Goal: Information Seeking & Learning: Learn about a topic

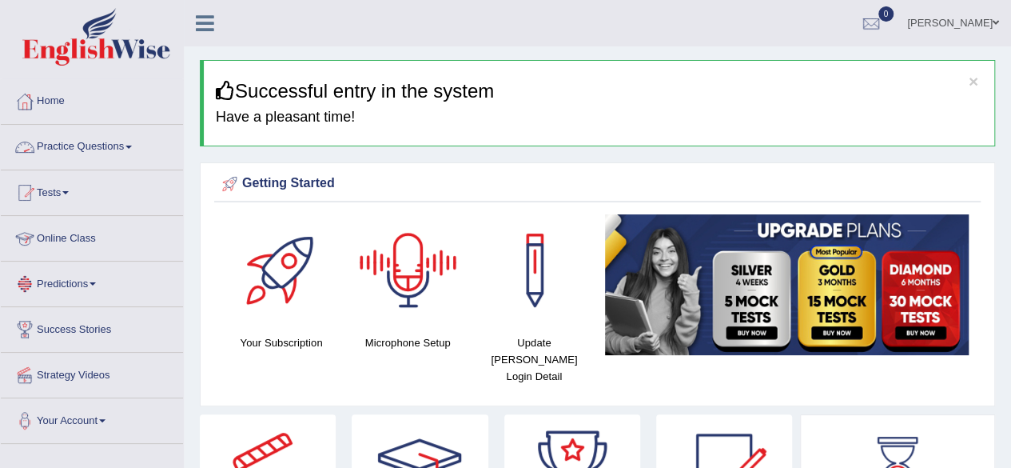
click at [90, 149] on link "Practice Questions" at bounding box center [92, 145] width 182 height 40
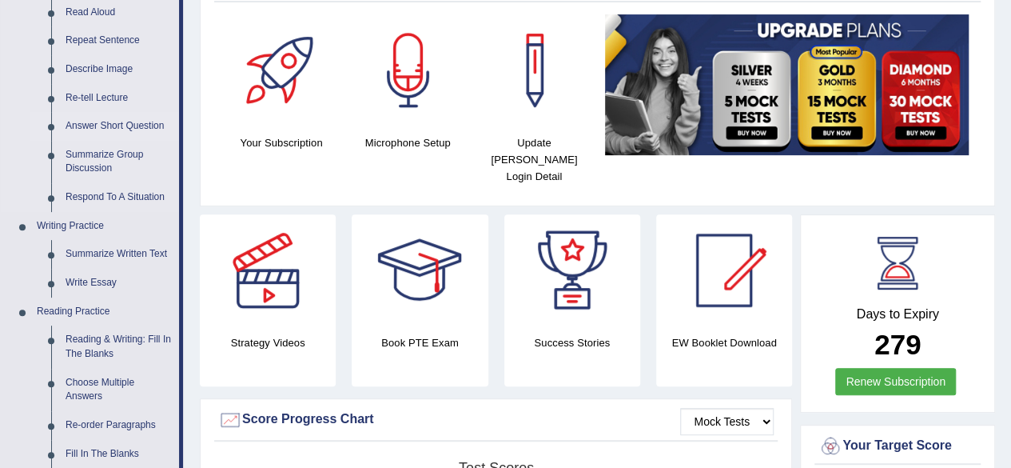
scroll to position [205, 0]
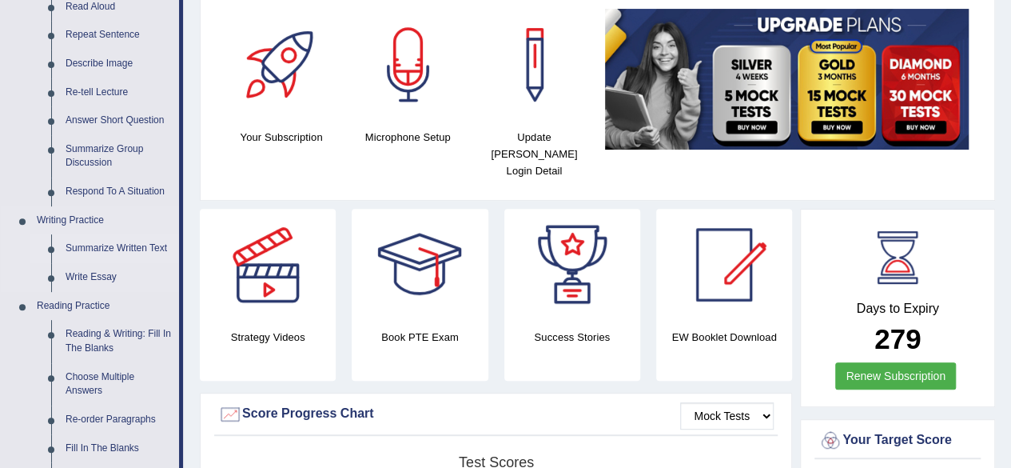
click at [139, 250] on link "Summarize Written Text" at bounding box center [118, 248] width 121 height 29
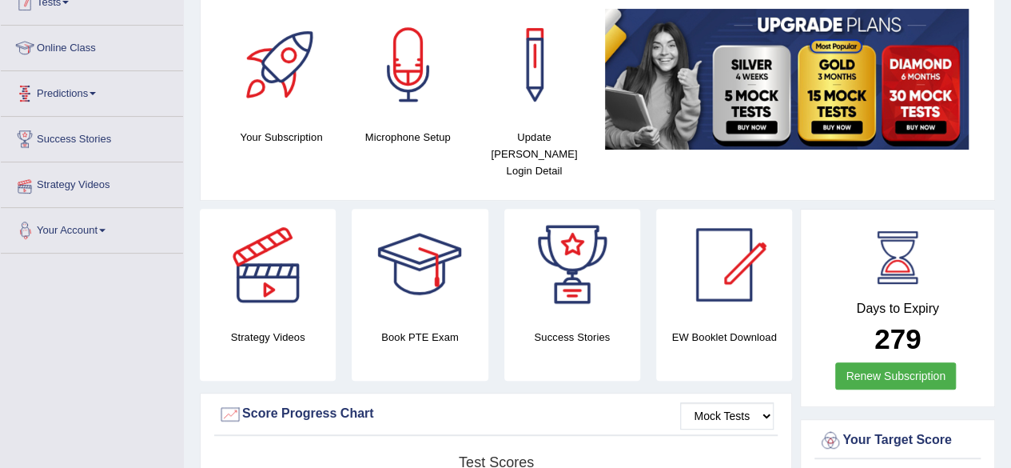
scroll to position [331, 0]
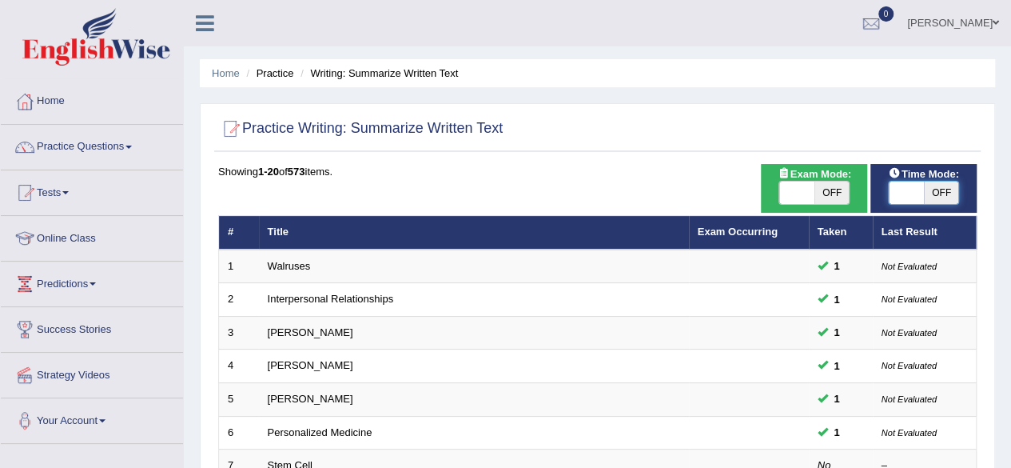
click at [912, 197] on span at bounding box center [906, 192] width 35 height 22
checkbox input "true"
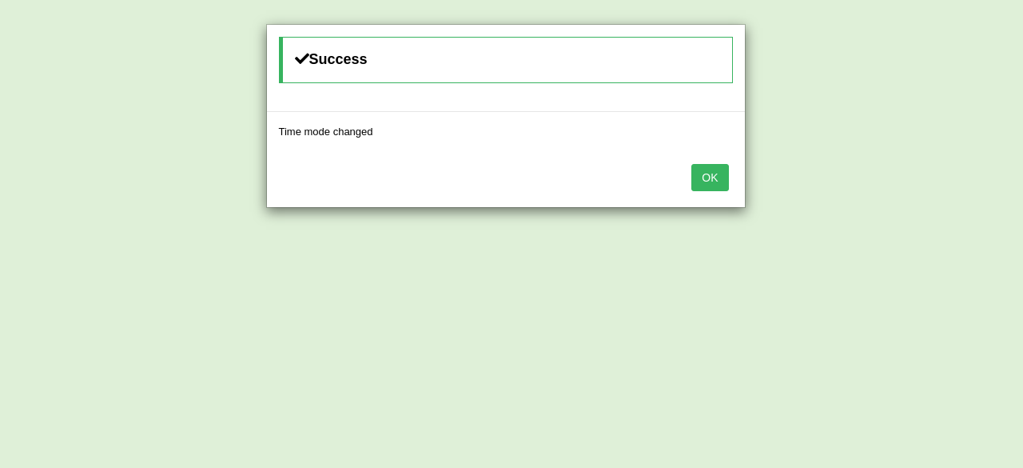
click at [716, 175] on button "OK" at bounding box center [709, 177] width 37 height 27
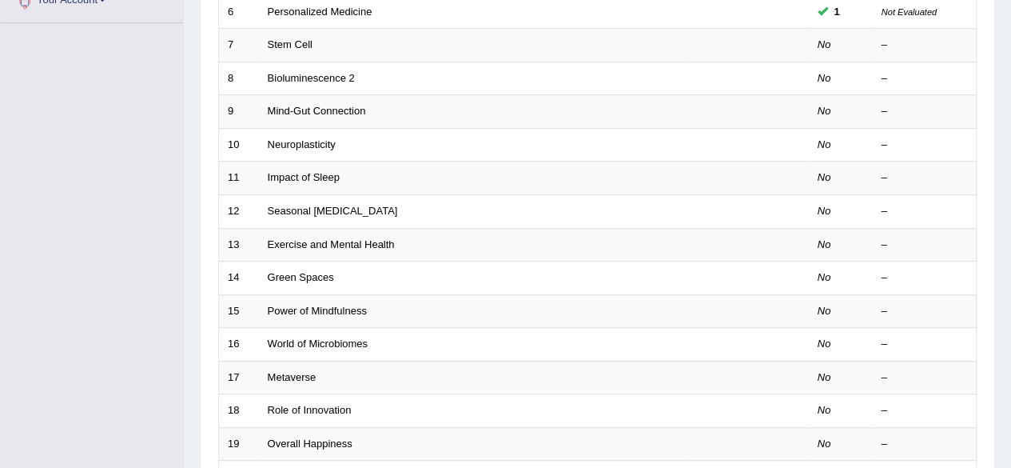
scroll to position [421, 0]
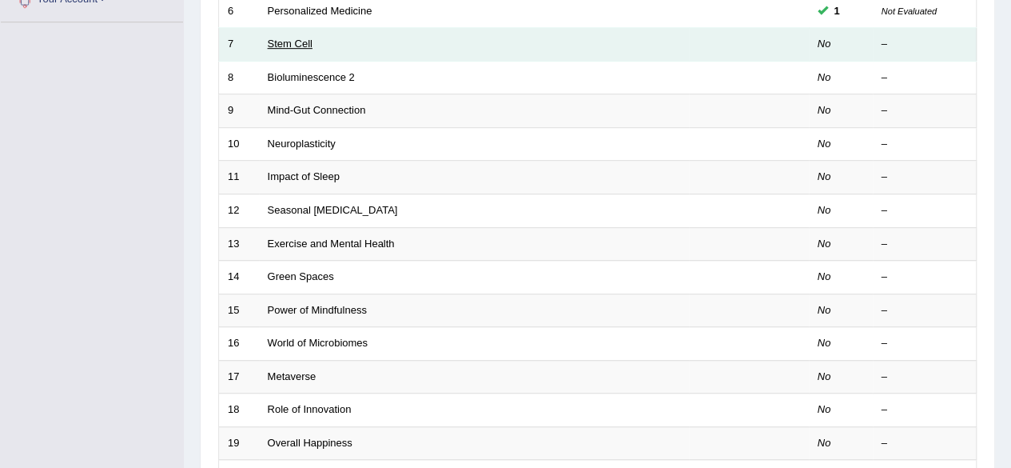
click at [305, 42] on link "Stem Cell" at bounding box center [290, 44] width 45 height 12
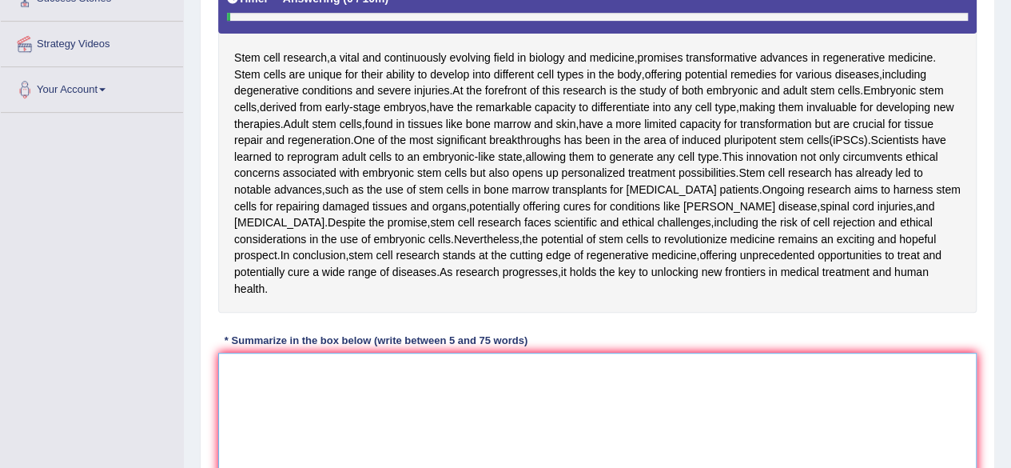
click at [319, 352] on textarea at bounding box center [597, 429] width 759 height 155
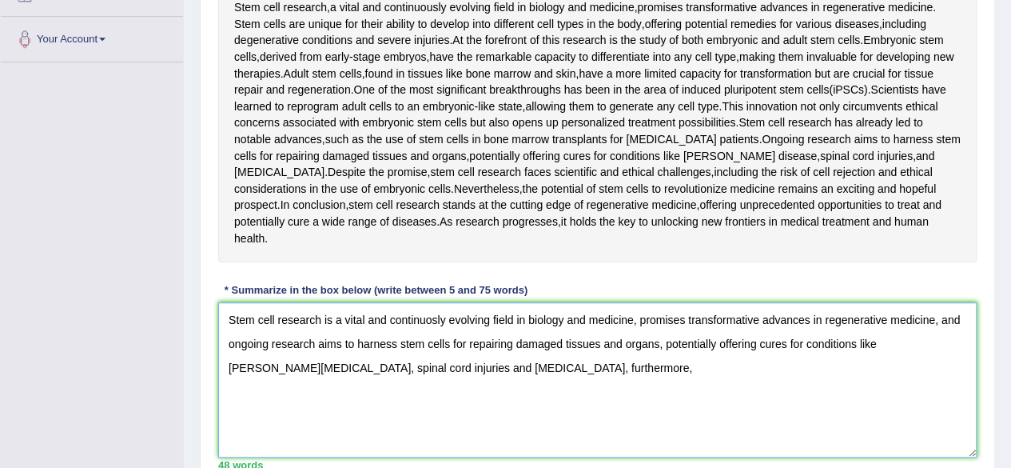
scroll to position [366, 0]
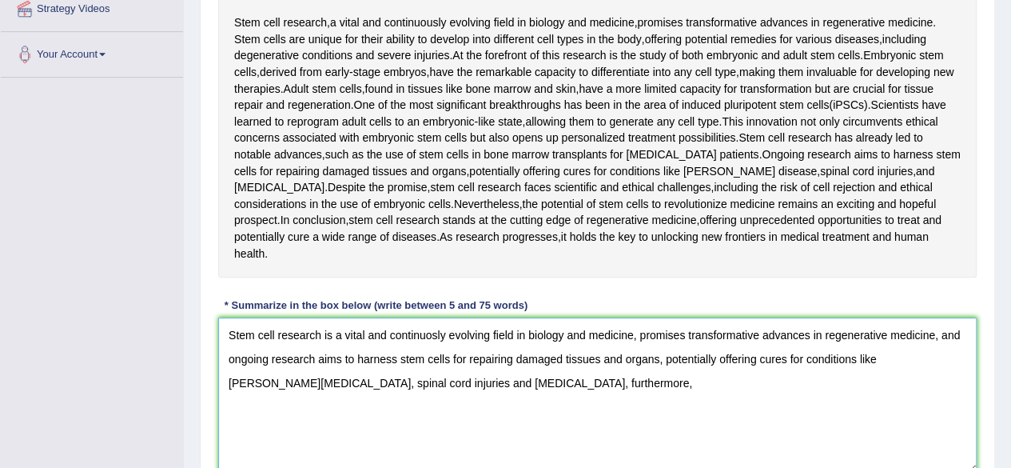
click at [887, 338] on textarea "Stem cell research is a vital and continuosly evolving field in biology and med…" at bounding box center [597, 394] width 759 height 155
click at [525, 372] on textarea "Stem cell research is a vital and continuosly evolving field in biology and med…" at bounding box center [597, 394] width 759 height 155
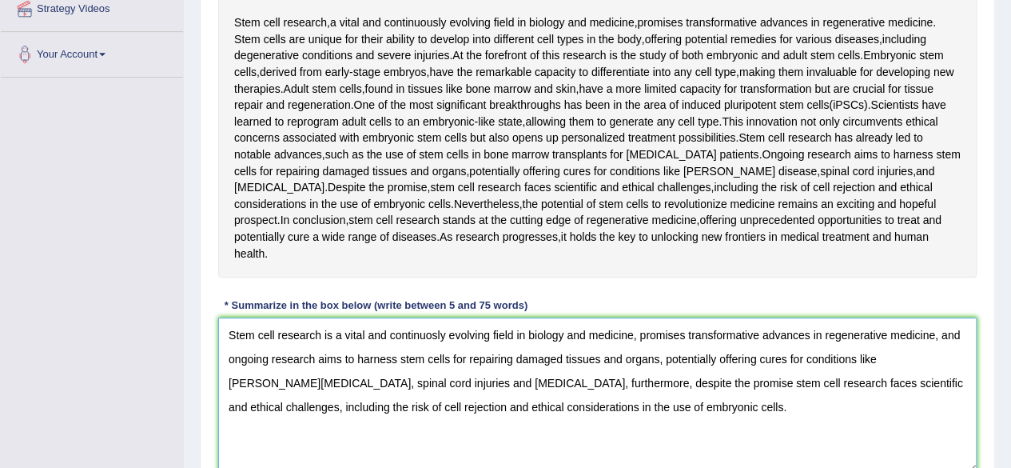
click at [334, 322] on textarea "Stem cell research is a vital and continuosly evolving field in biology and med…" at bounding box center [597, 394] width 759 height 155
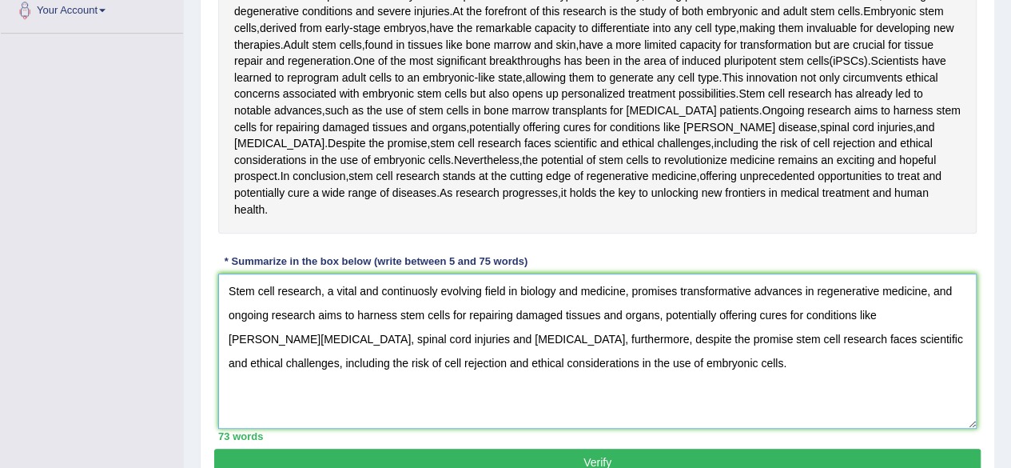
scroll to position [411, 0]
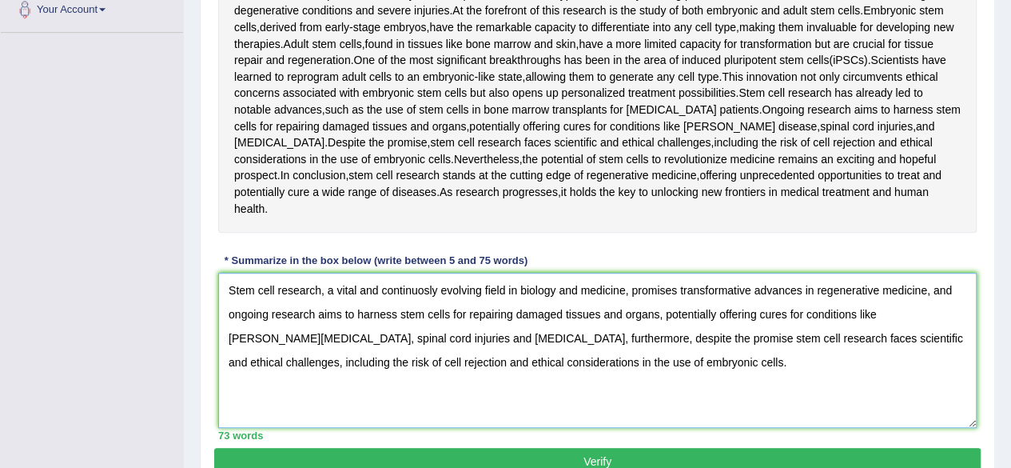
type textarea "Stem cell research, a vital and continuosly evolving field in biology and medic…"
click at [529, 448] on button "Verify" at bounding box center [597, 461] width 767 height 27
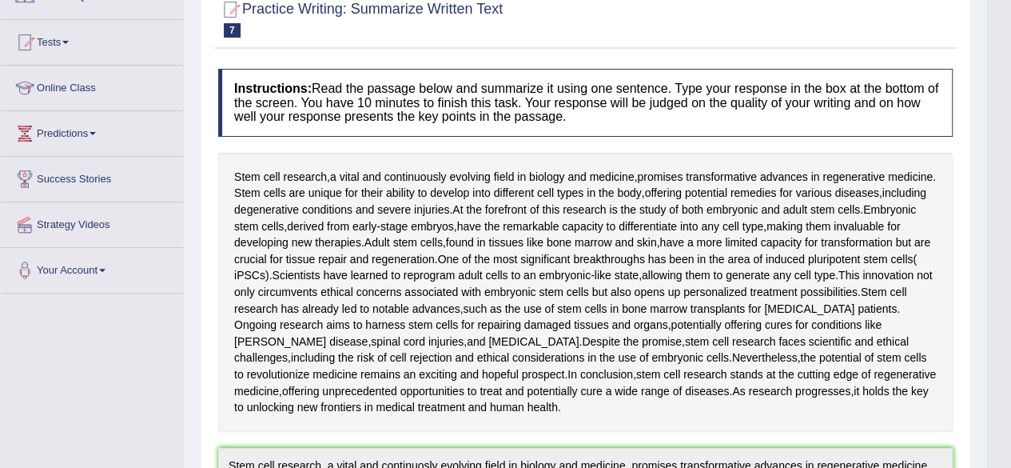
scroll to position [0, 0]
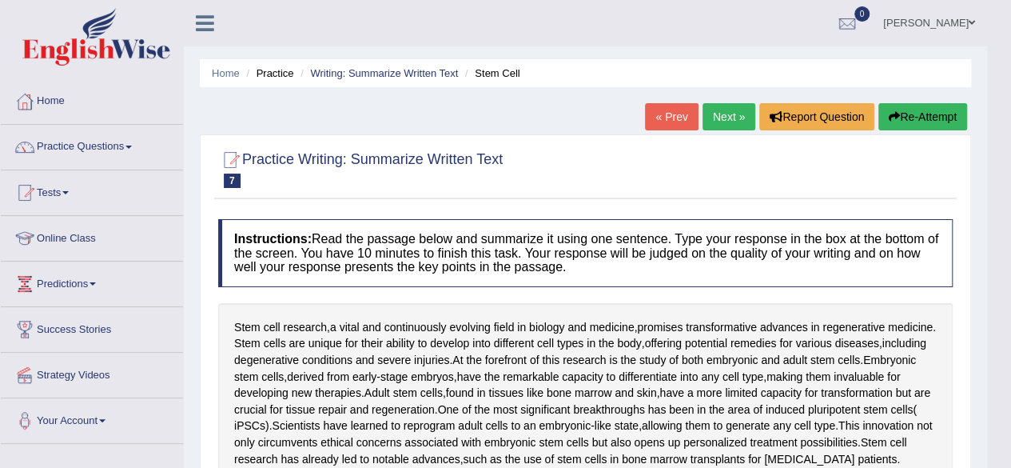
click at [910, 105] on button "Re-Attempt" at bounding box center [922, 116] width 89 height 27
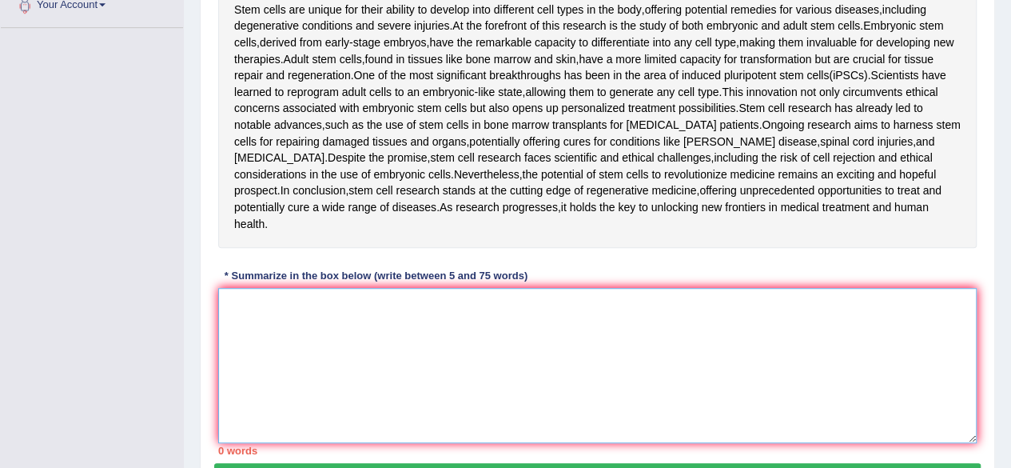
click at [434, 316] on textarea at bounding box center [597, 365] width 759 height 155
paste textarea "Stem cell research, a vital and continuosly evolving field in biology and medic…"
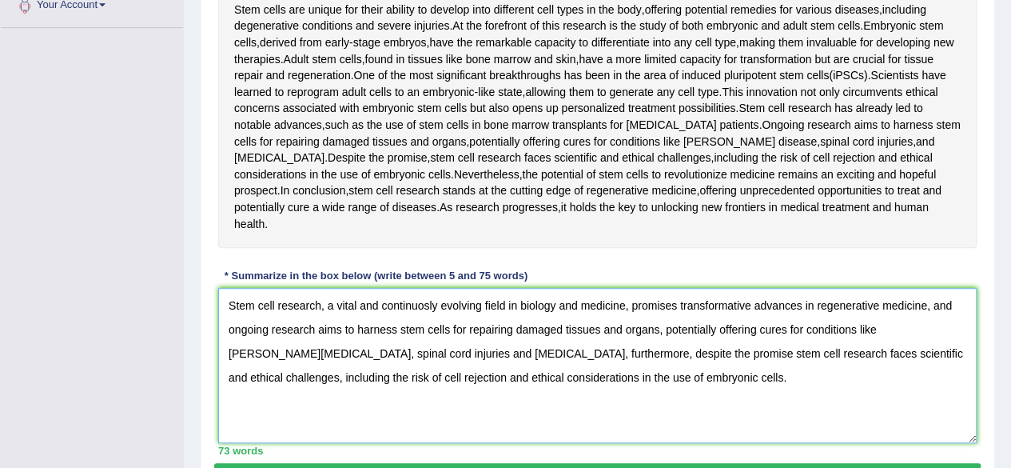
click at [420, 288] on textarea "Stem cell research, a vital and continuosly evolving field in biology and medic…" at bounding box center [597, 365] width 759 height 155
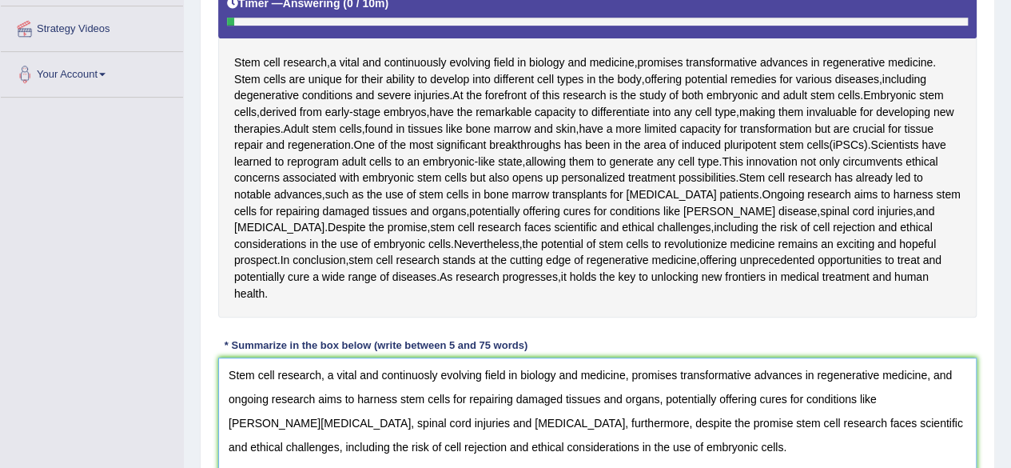
scroll to position [348, 0]
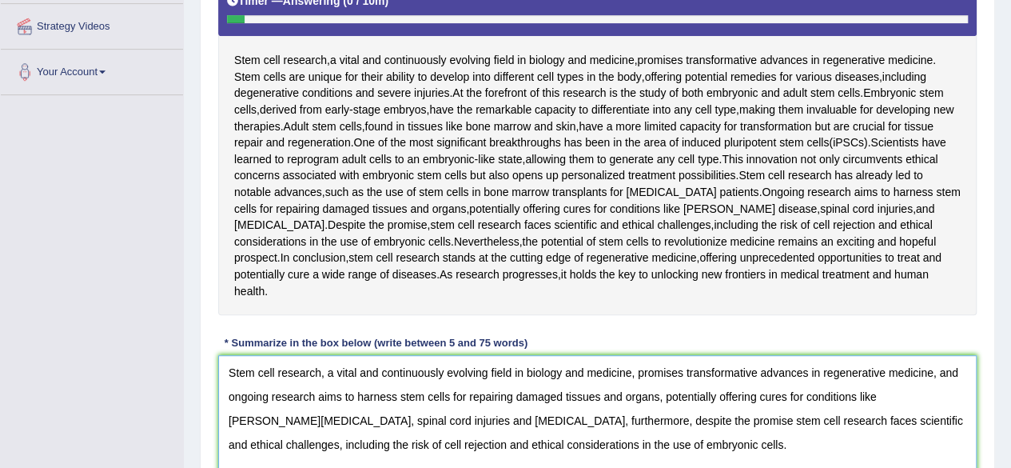
click at [881, 376] on textarea "Stem cell research, a vital and continuously evolving field in biology and medi…" at bounding box center [597, 432] width 759 height 155
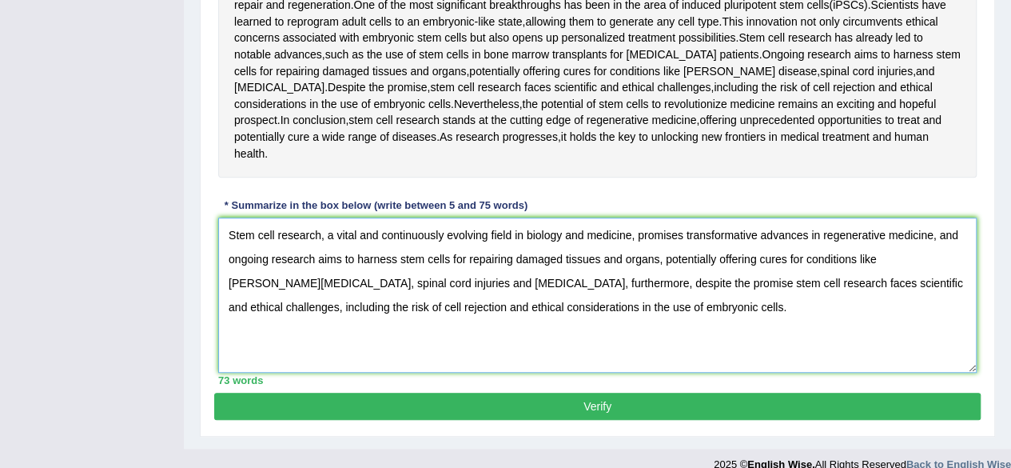
type textarea "Stem cell research, a vital and continuously evolving field in biology and medi…"
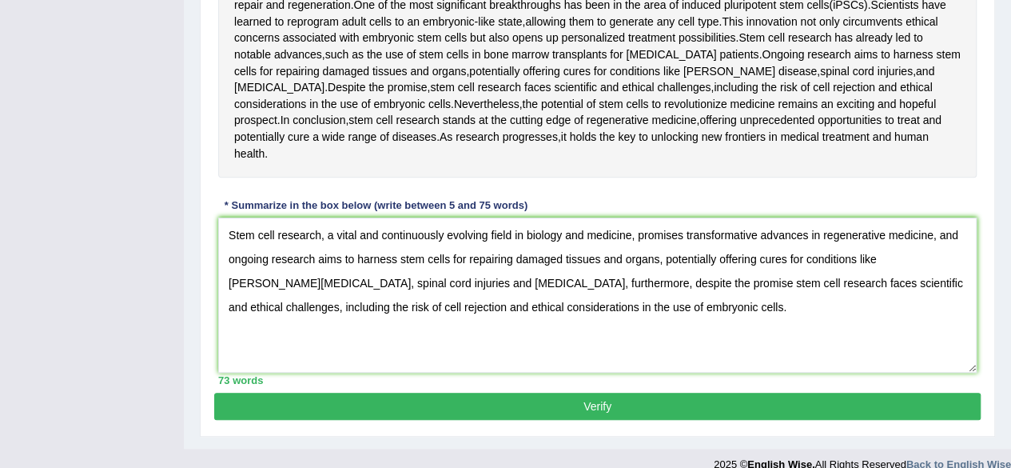
click at [881, 392] on button "Verify" at bounding box center [597, 405] width 767 height 27
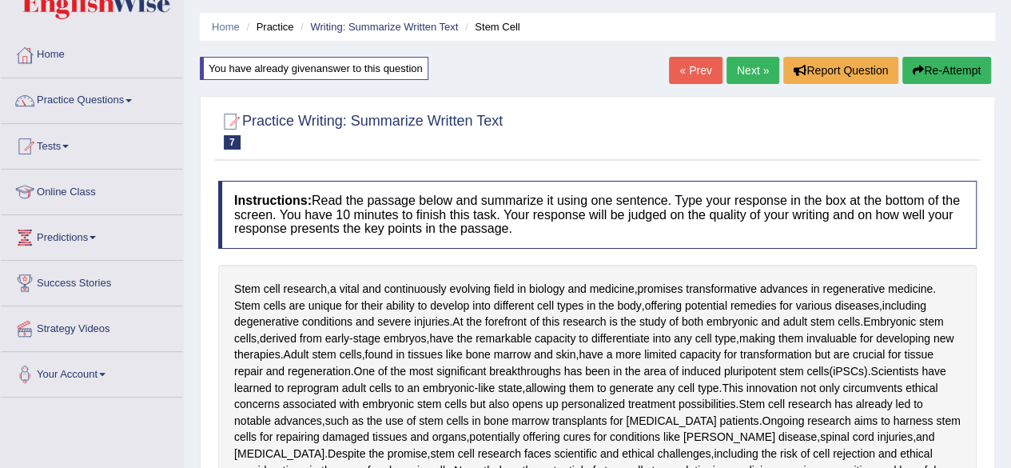
scroll to position [0, 0]
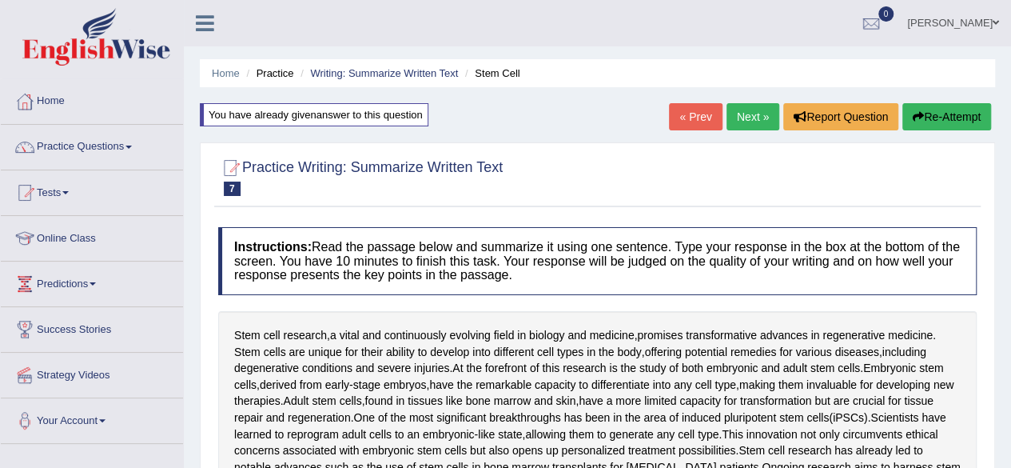
click at [743, 123] on link "Next »" at bounding box center [753, 116] width 53 height 27
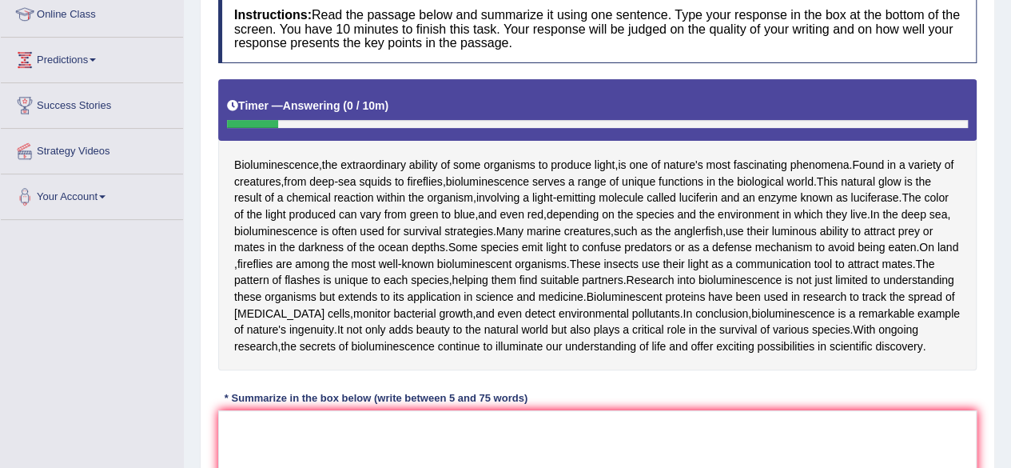
scroll to position [225, 0]
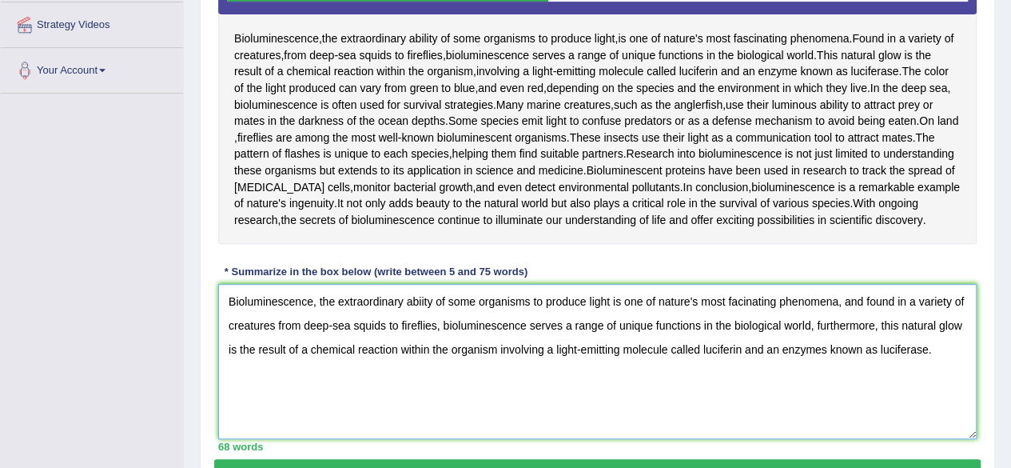
scroll to position [351, 0]
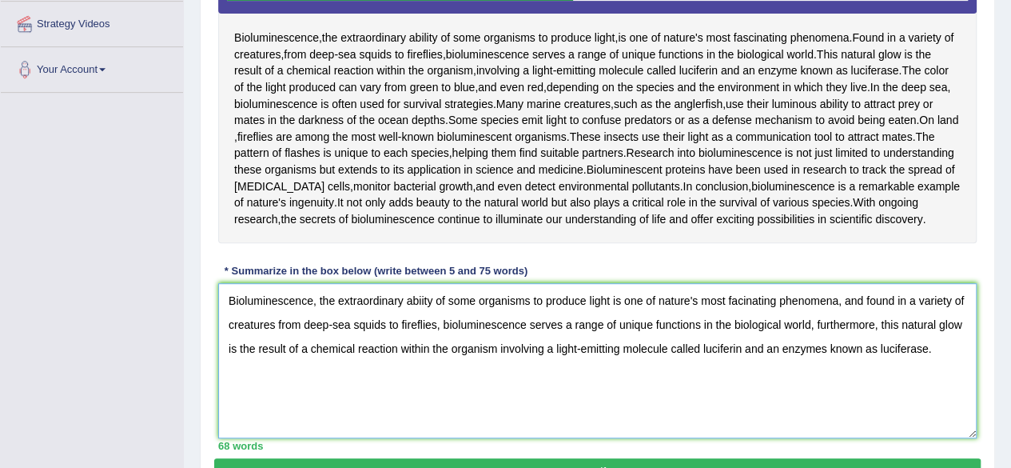
click at [421, 319] on textarea "Bioluminescence, the extraordinary abiity of some organisms to produce light is…" at bounding box center [597, 360] width 759 height 155
click at [742, 319] on textarea "Bioluminescence, the extraordinary ability of some organisms to produce light i…" at bounding box center [597, 360] width 759 height 155
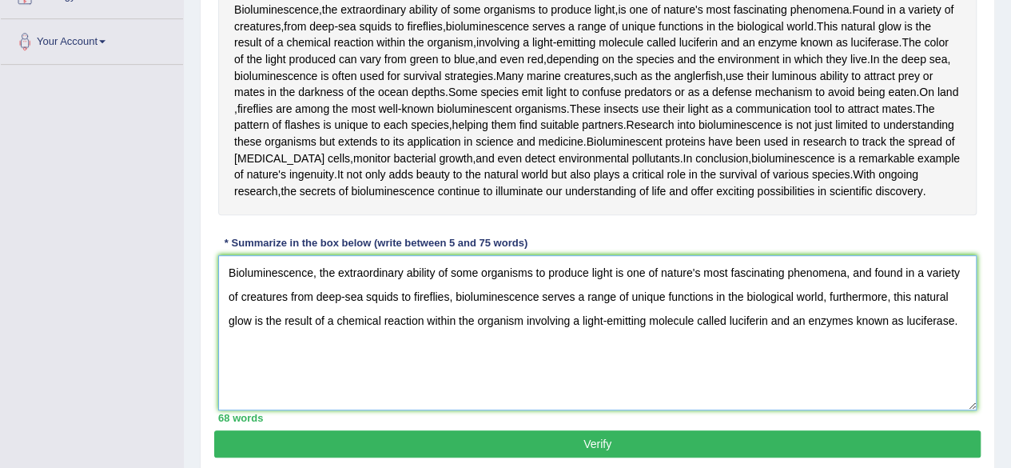
scroll to position [375, 0]
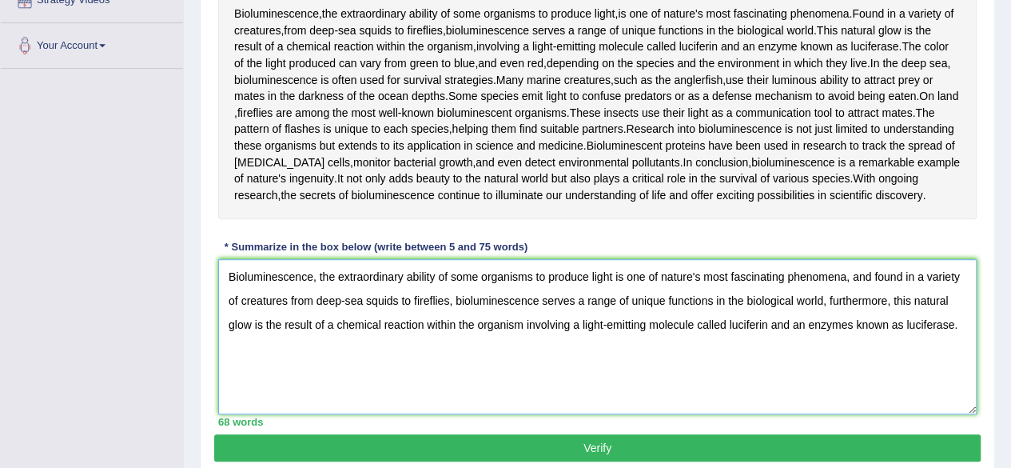
type textarea "Bioluminescence, the extraordinary ability of some organisms to produce light i…"
click at [570, 453] on button "Verify" at bounding box center [597, 447] width 767 height 27
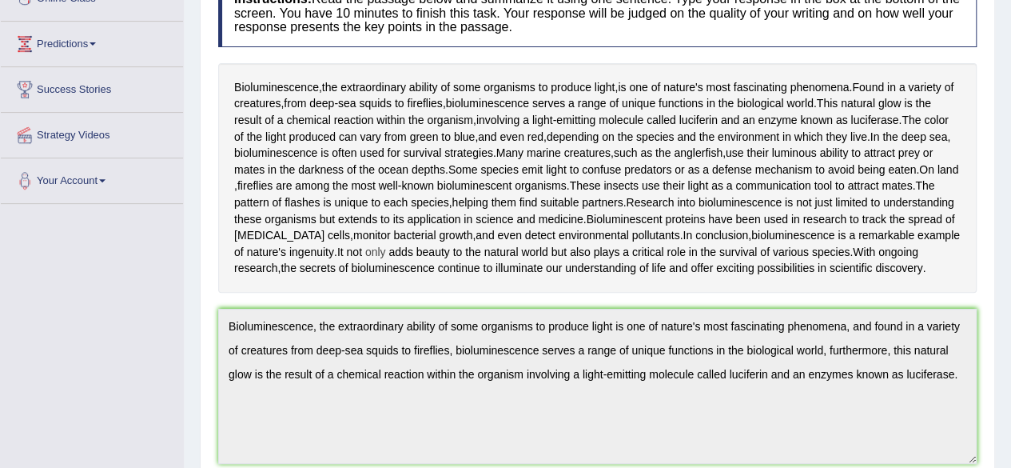
scroll to position [0, 0]
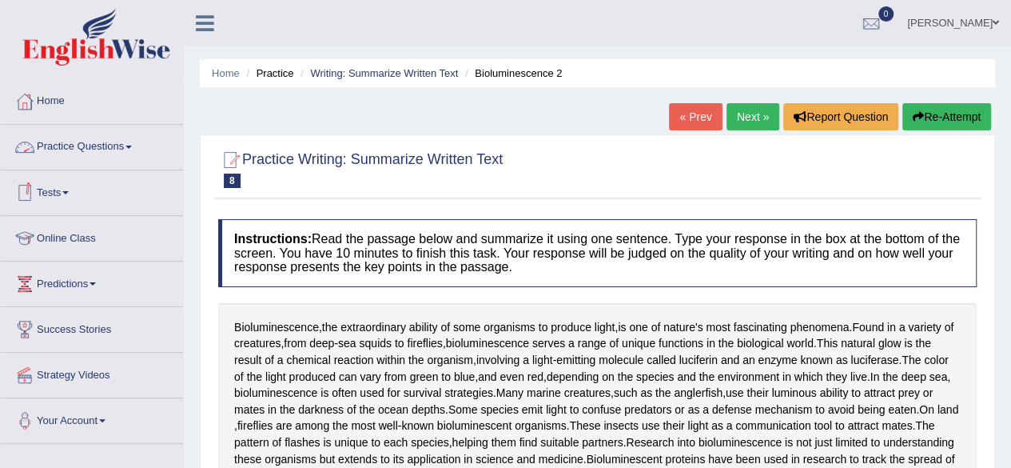
click at [94, 151] on link "Practice Questions" at bounding box center [92, 145] width 182 height 40
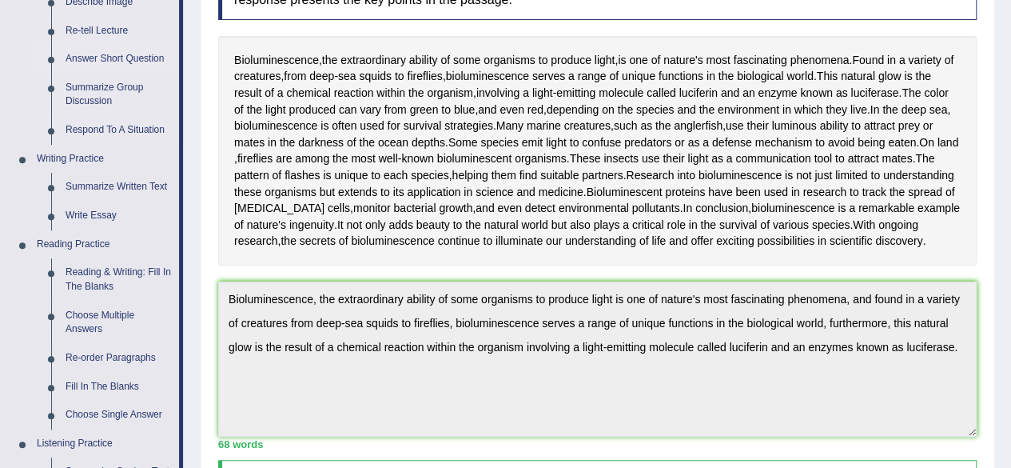
scroll to position [315, 0]
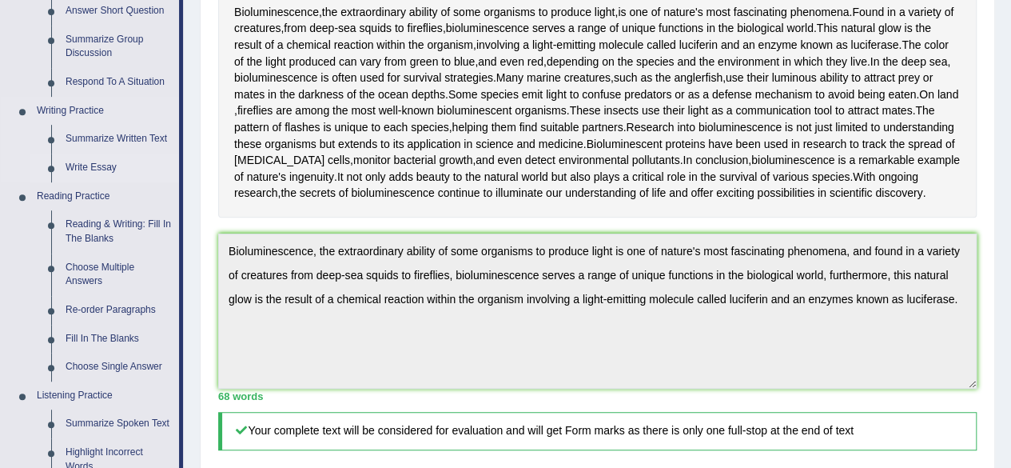
click at [102, 165] on link "Write Essay" at bounding box center [118, 167] width 121 height 29
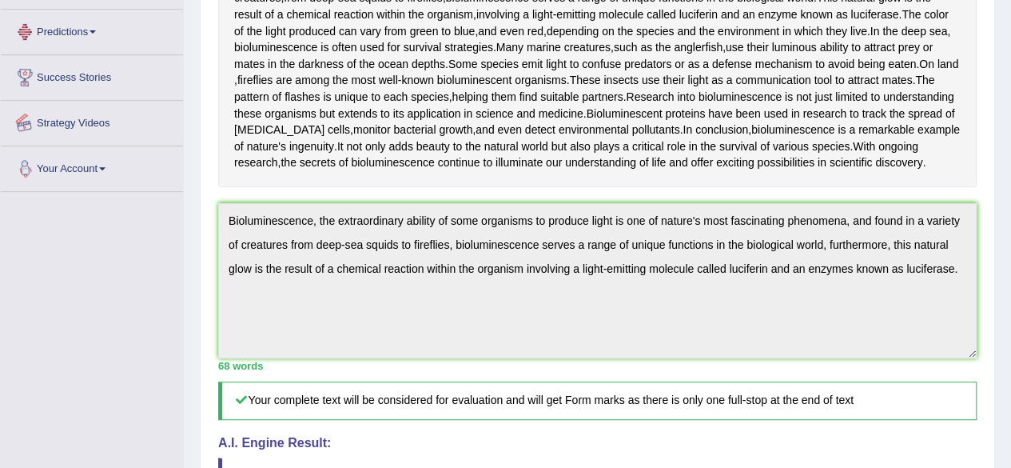
scroll to position [425, 0]
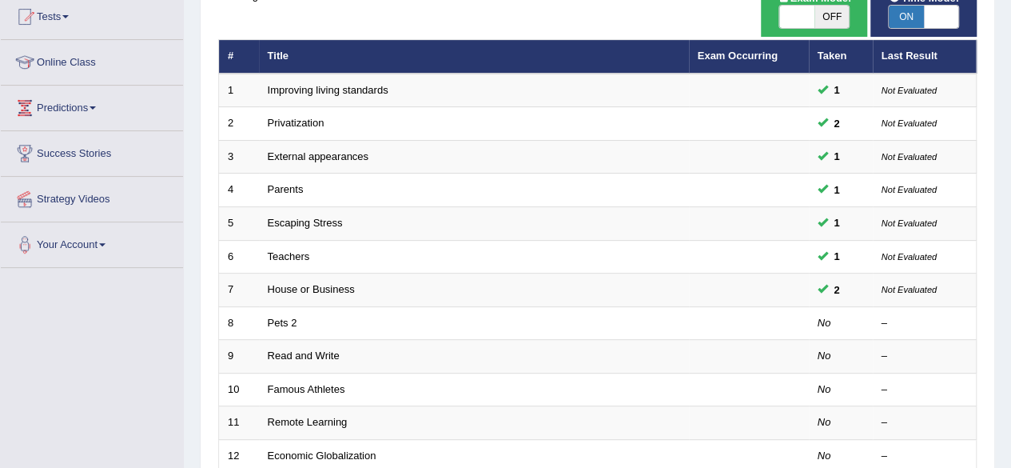
scroll to position [175, 0]
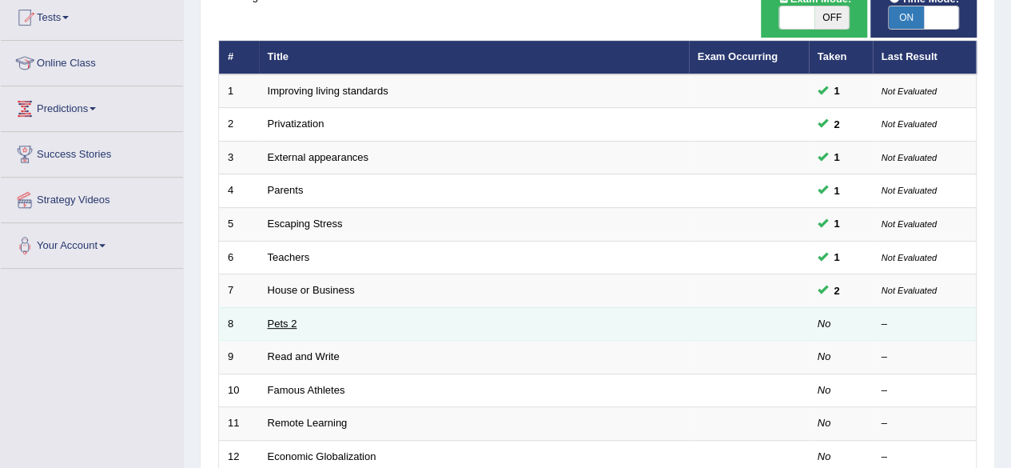
click at [286, 322] on link "Pets 2" at bounding box center [283, 323] width 30 height 12
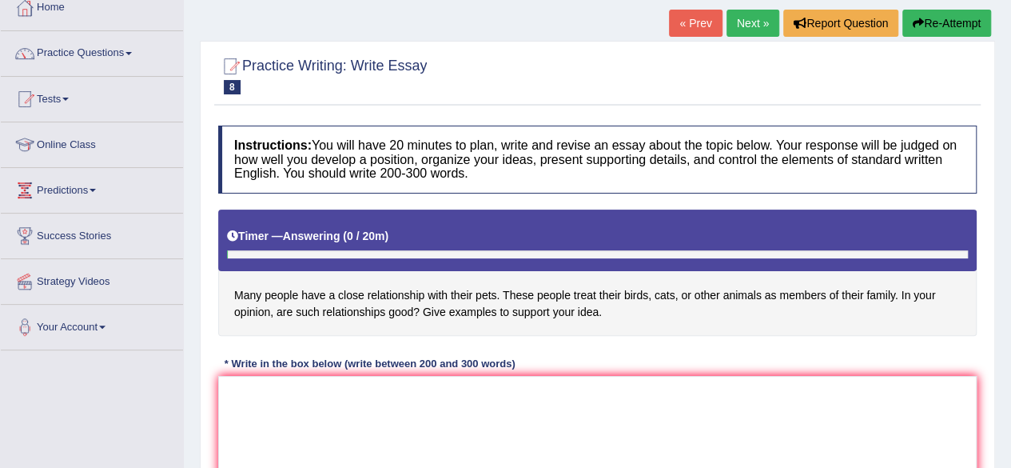
scroll to position [94, 0]
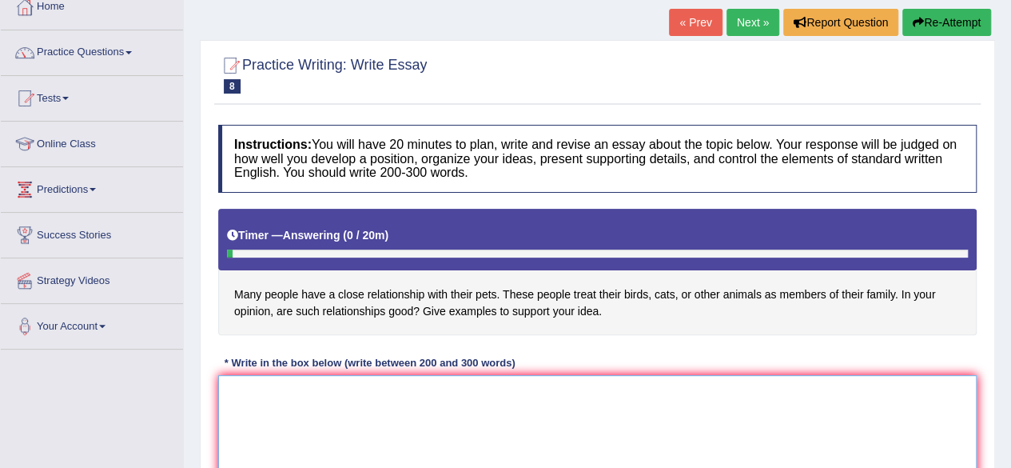
click at [340, 418] on textarea at bounding box center [597, 452] width 759 height 155
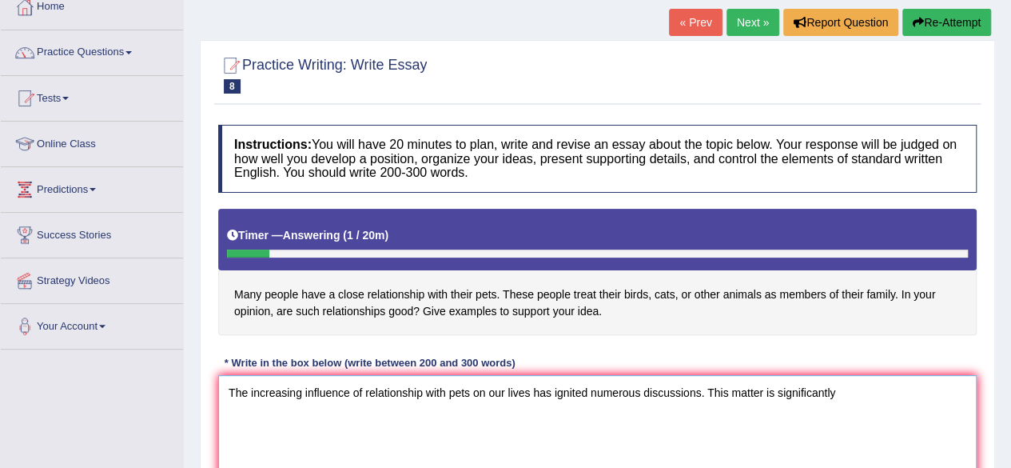
click at [776, 397] on textarea "The increasing influence of relationship with pets on our lives has ignited num…" at bounding box center [597, 452] width 759 height 155
click at [891, 402] on textarea "The increasing influence of relationship with pets on our lives has ignited num…" at bounding box center [597, 452] width 759 height 155
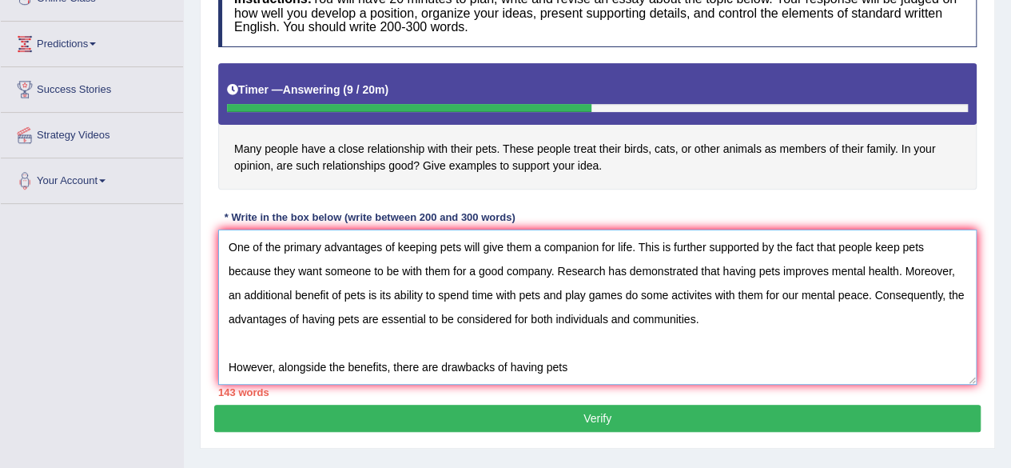
scroll to position [340, 0]
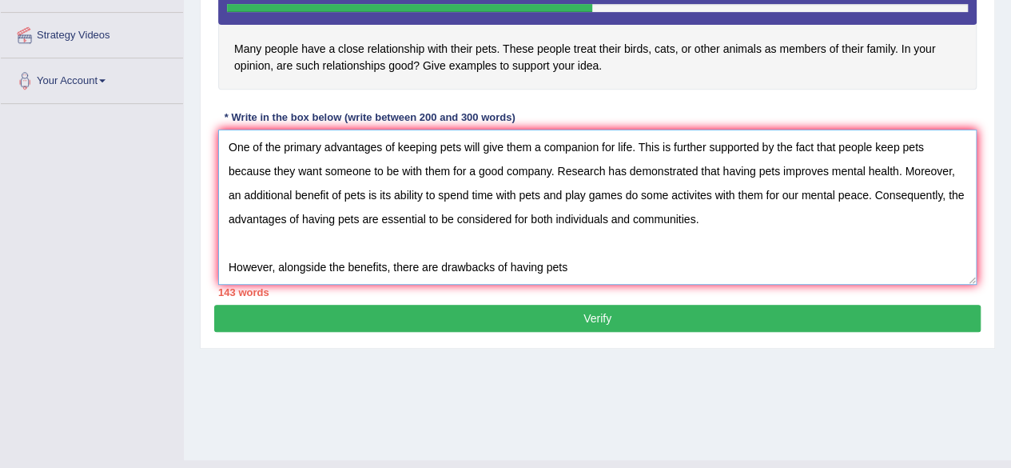
drag, startPoint x: 552, startPoint y: 407, endPoint x: 485, endPoint y: 329, distance: 103.2
click at [485, 329] on div "Practice Writing: Write Essay 8 Pets 2 Instructions: You will have 20 minutes t…" at bounding box center [597, 72] width 795 height 554
type textarea "The increasing influence of relationship with pets on our lives has ignited num…"
click at [485, 329] on button "Verify" at bounding box center [597, 318] width 767 height 27
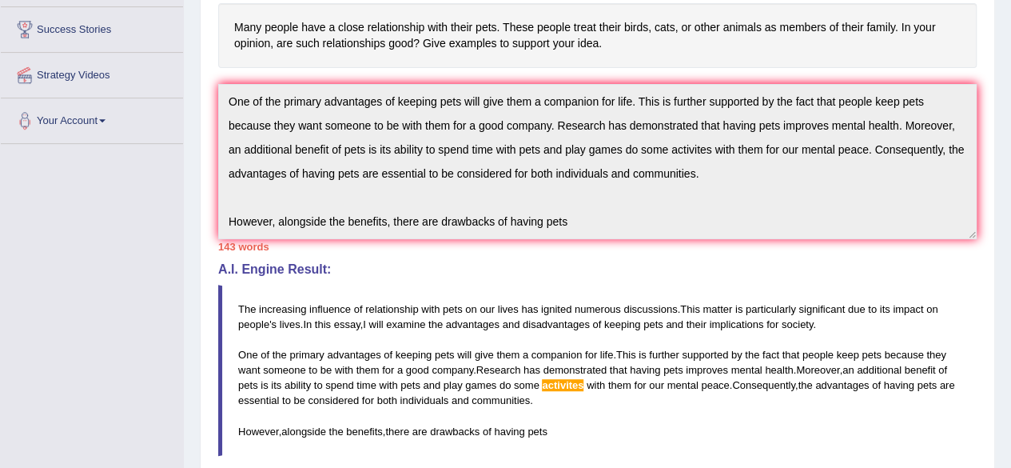
scroll to position [0, 0]
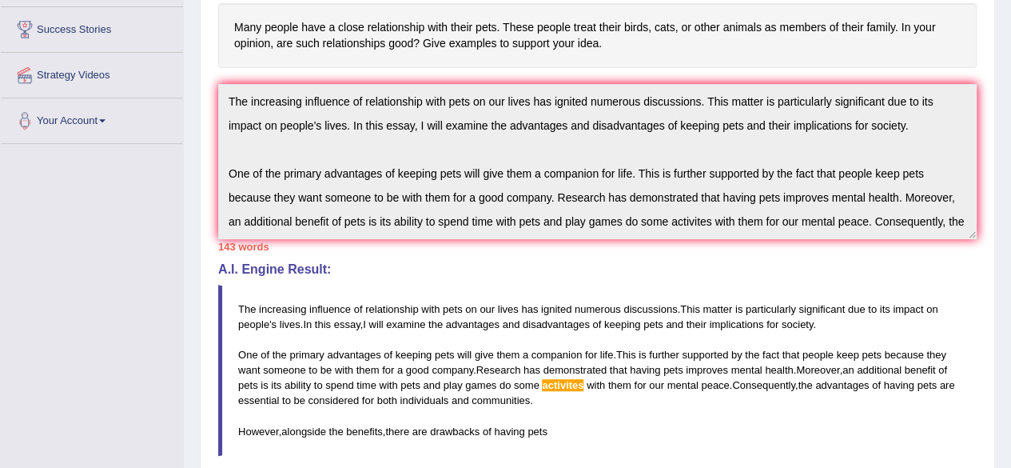
click at [189, 78] on div "Home Practice Writing: Write Essay Pets 2 « Prev Next » Report Question Re-Atte…" at bounding box center [597, 208] width 827 height 1017
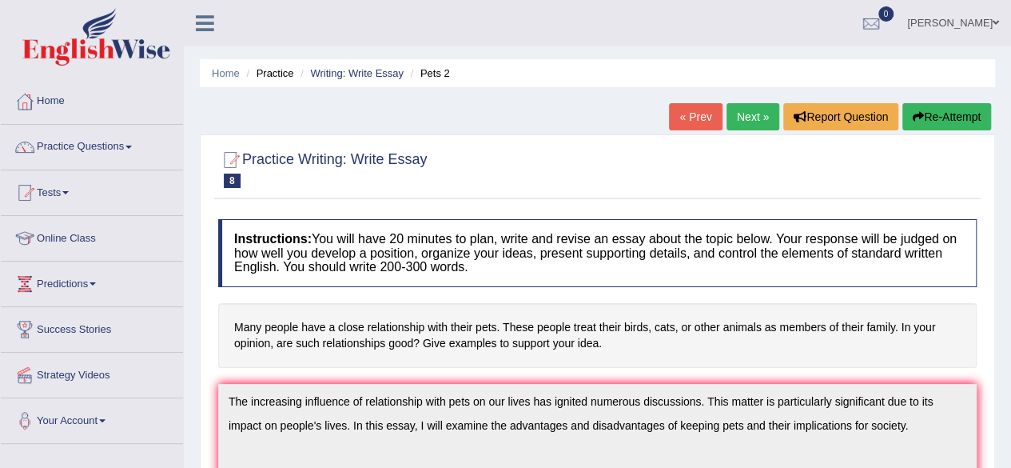
click at [968, 115] on button "Re-Attempt" at bounding box center [946, 116] width 89 height 27
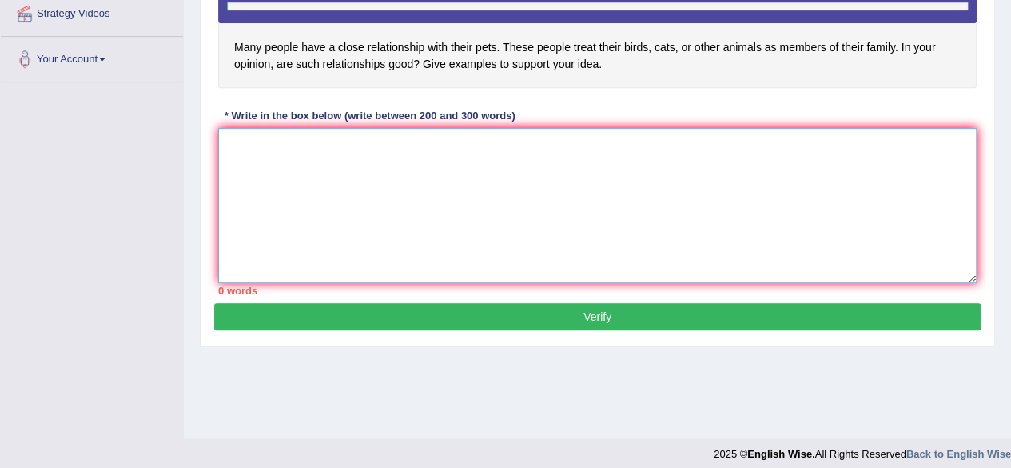
click at [452, 234] on textarea at bounding box center [597, 205] width 759 height 155
paste textarea "The increasing influence of relationship with pets on our lives has ignited num…"
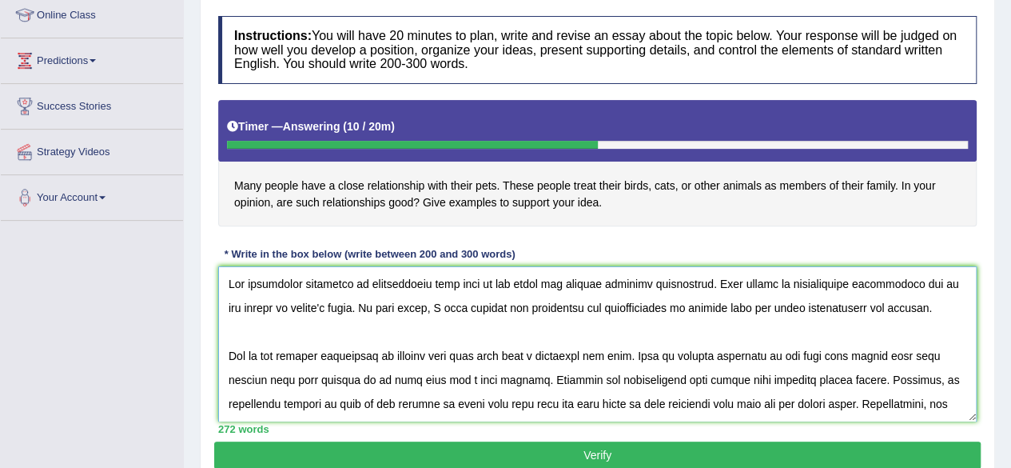
scroll to position [221, 0]
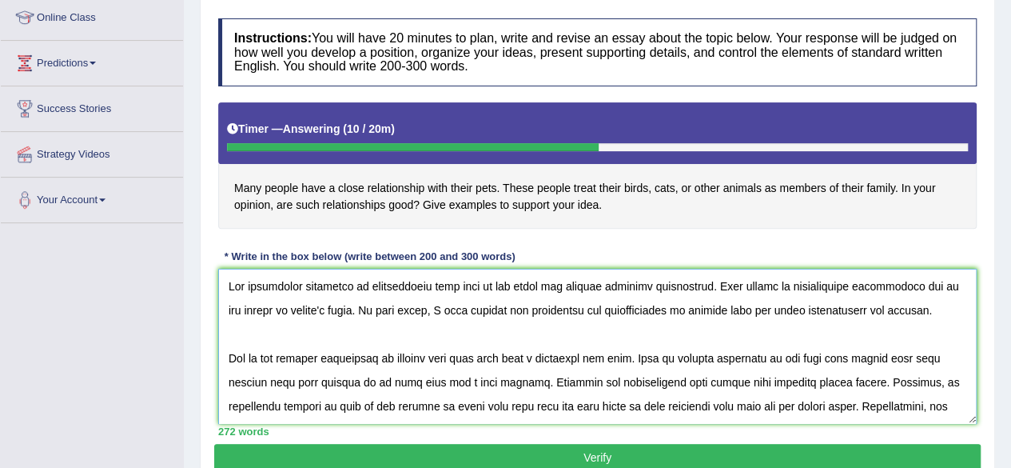
type textarea "The increasing influence of relationship with pets on our lives has ignited num…"
click at [484, 463] on button "Verify" at bounding box center [597, 457] width 767 height 27
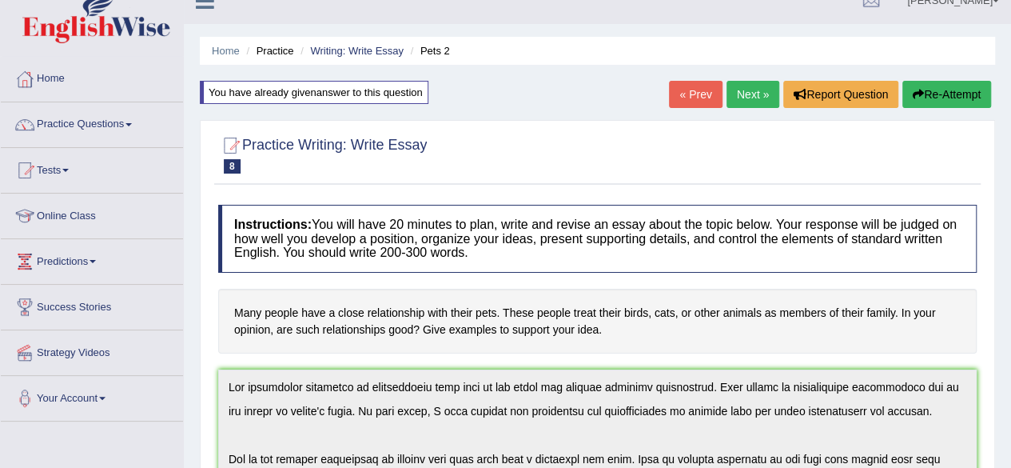
scroll to position [0, 0]
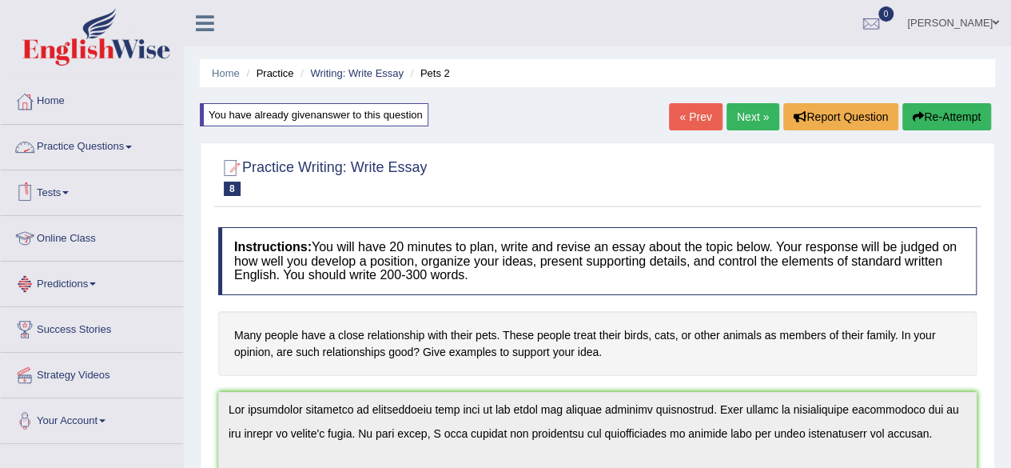
click at [110, 143] on link "Practice Questions" at bounding box center [92, 145] width 182 height 40
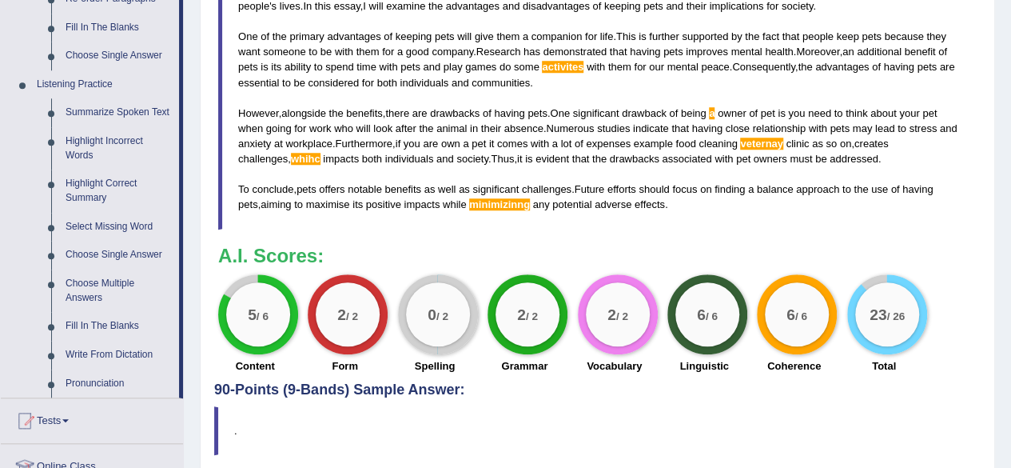
scroll to position [627, 0]
click at [102, 348] on link "Write From Dictation" at bounding box center [118, 354] width 121 height 29
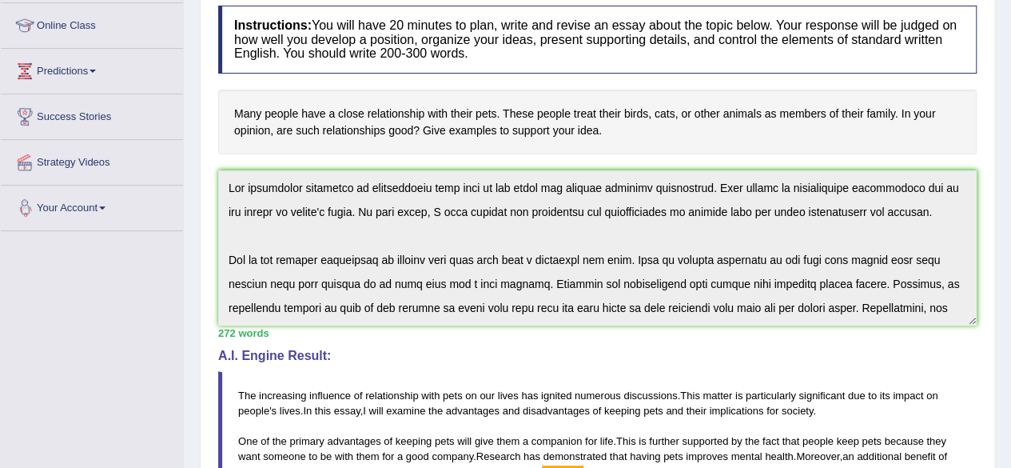
scroll to position [400, 0]
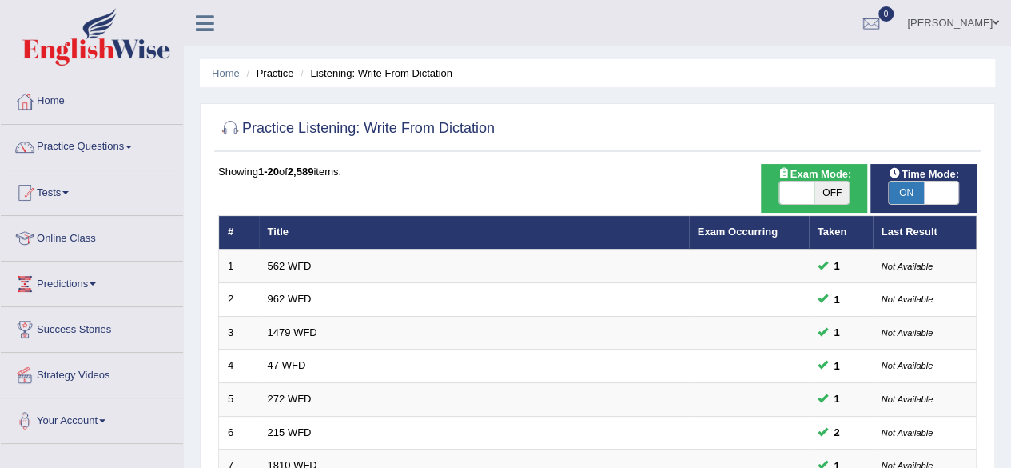
click at [823, 196] on span "OFF" at bounding box center [831, 192] width 35 height 22
checkbox input "true"
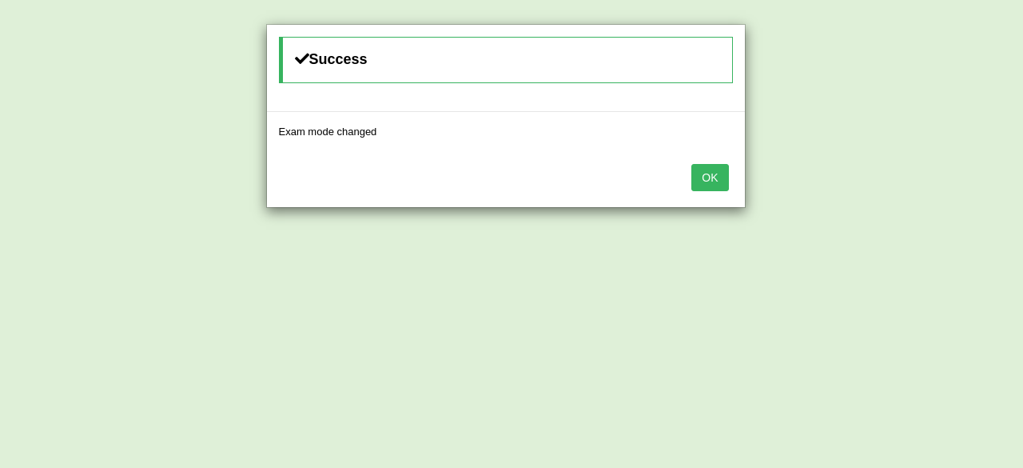
click at [711, 179] on button "OK" at bounding box center [709, 177] width 37 height 27
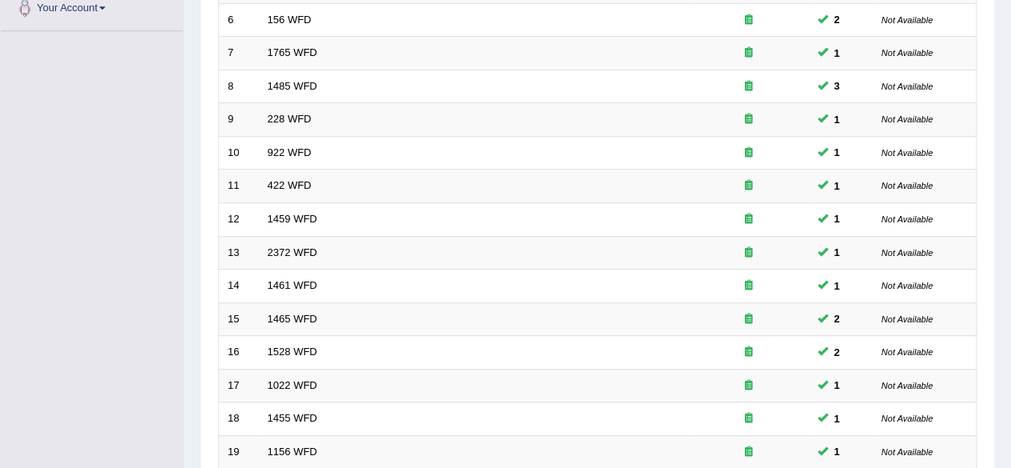
scroll to position [583, 0]
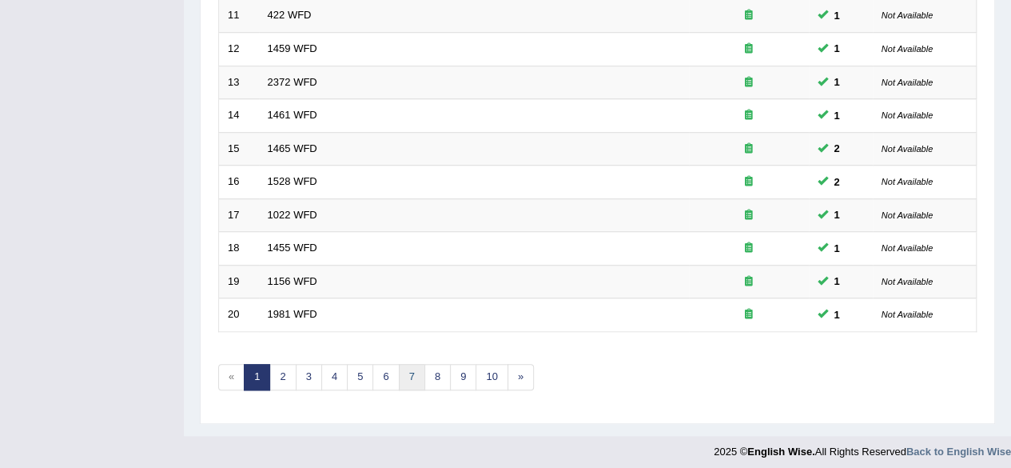
click at [401, 375] on link "7" at bounding box center [412, 377] width 26 height 26
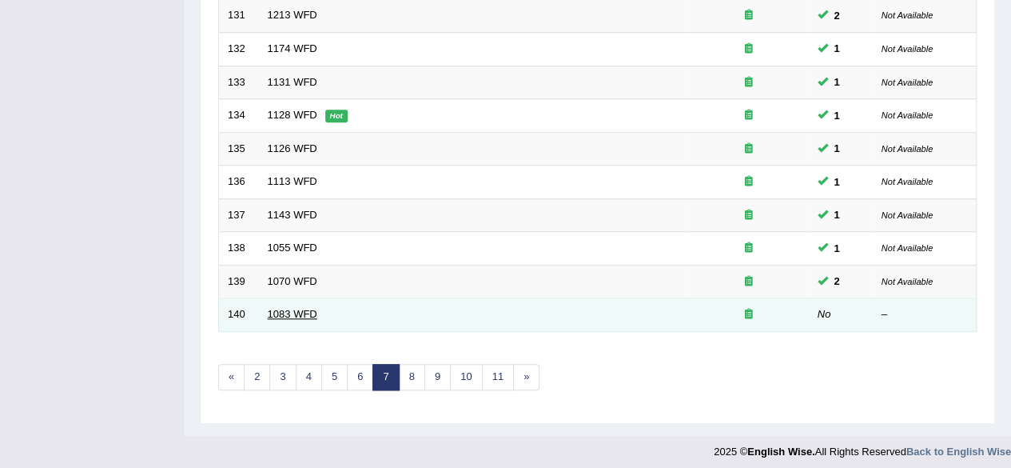
click at [306, 309] on link "1083 WFD" at bounding box center [293, 314] width 50 height 12
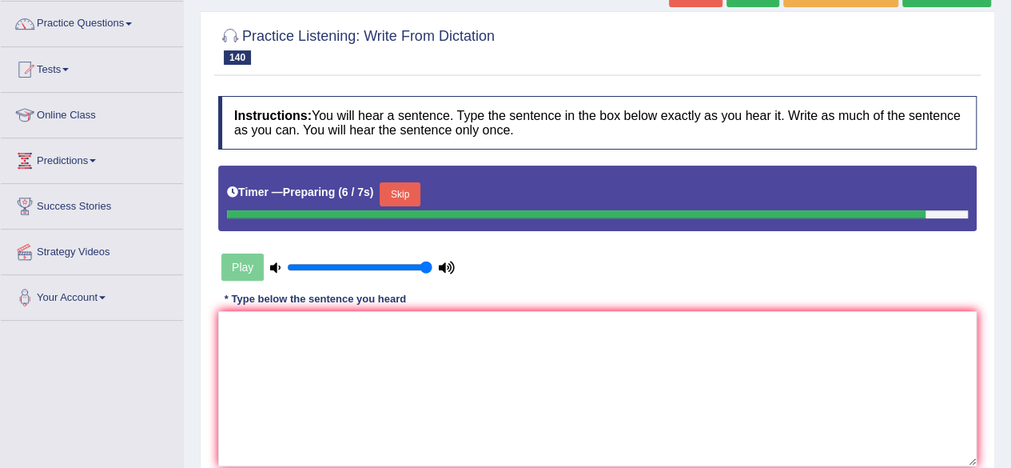
click at [412, 344] on textarea at bounding box center [597, 388] width 759 height 155
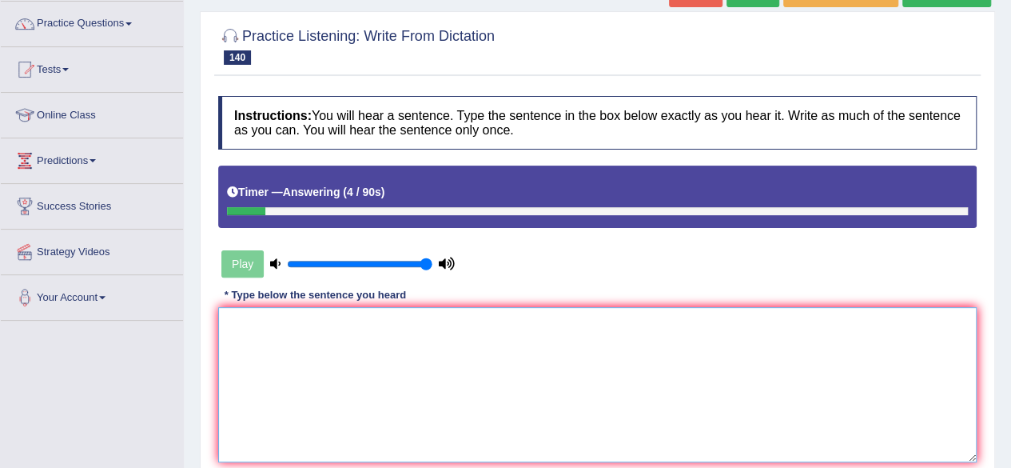
click at [630, 367] on textarea at bounding box center [597, 384] width 759 height 155
